Goal: Task Accomplishment & Management: Complete application form

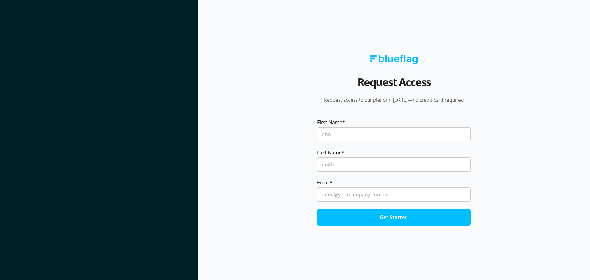
click at [365, 131] on input "First Name *" at bounding box center [394, 134] width 154 height 14
type input "Steven zeann"
type input "Boh"
click at [353, 198] on input "Email *" at bounding box center [394, 194] width 154 height 14
click at [365, 200] on input "Email *" at bounding box center [394, 194] width 154 height 14
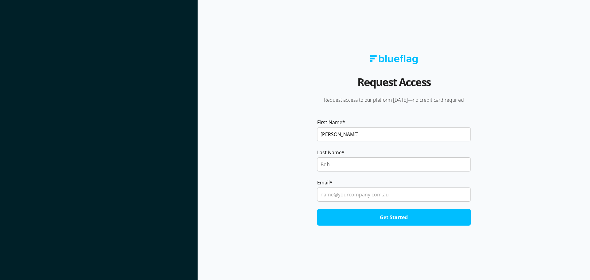
click at [367, 197] on input "Email *" at bounding box center [394, 194] width 154 height 14
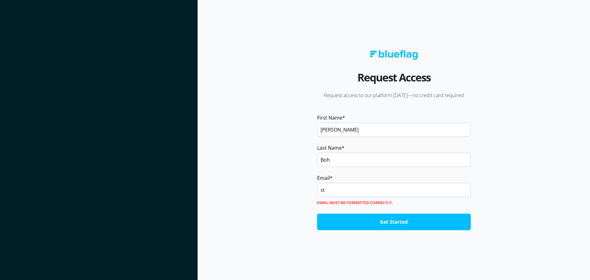
type input "st"
